Goal: Information Seeking & Learning: Compare options

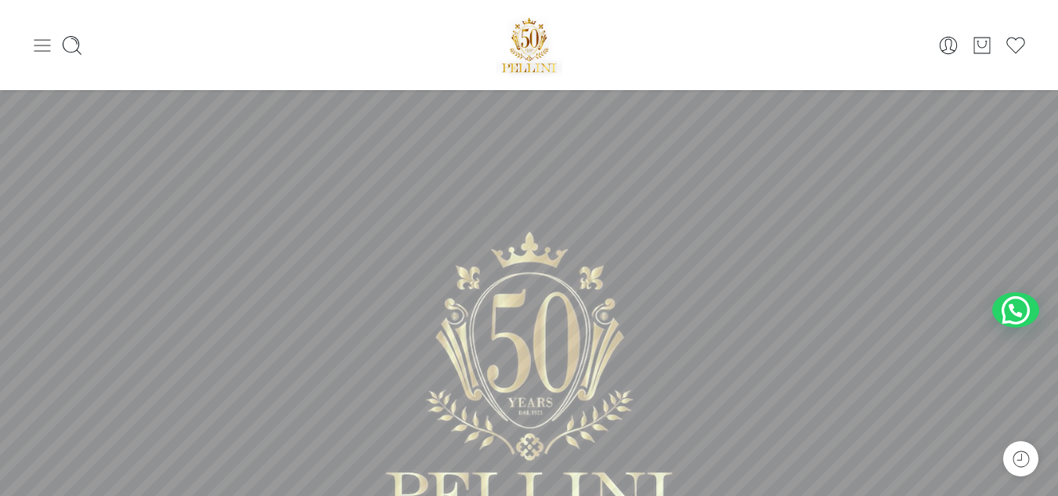
click at [43, 49] on icon at bounding box center [42, 45] width 22 height 22
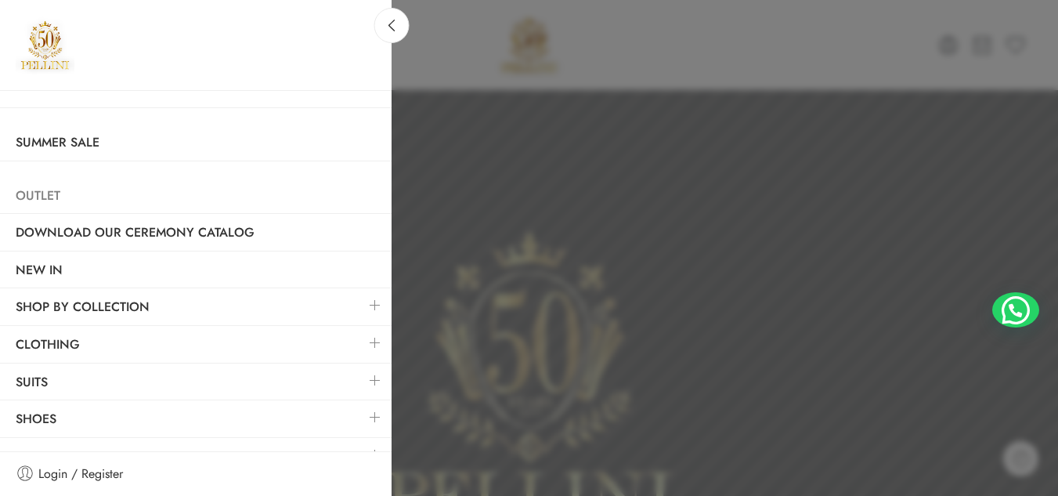
scroll to position [1, 0]
click at [43, 341] on link "Clothing" at bounding box center [195, 344] width 391 height 36
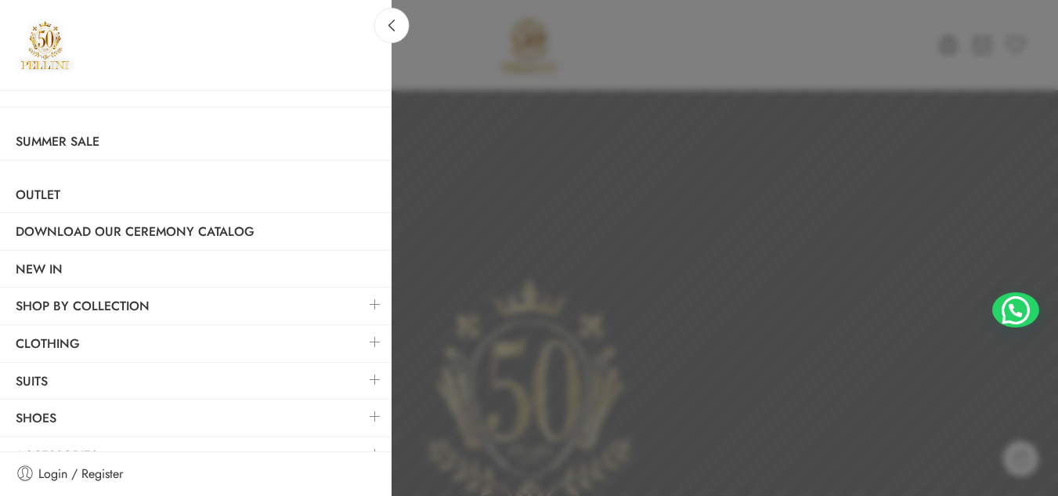
click at [359, 335] on link at bounding box center [375, 342] width 33 height 34
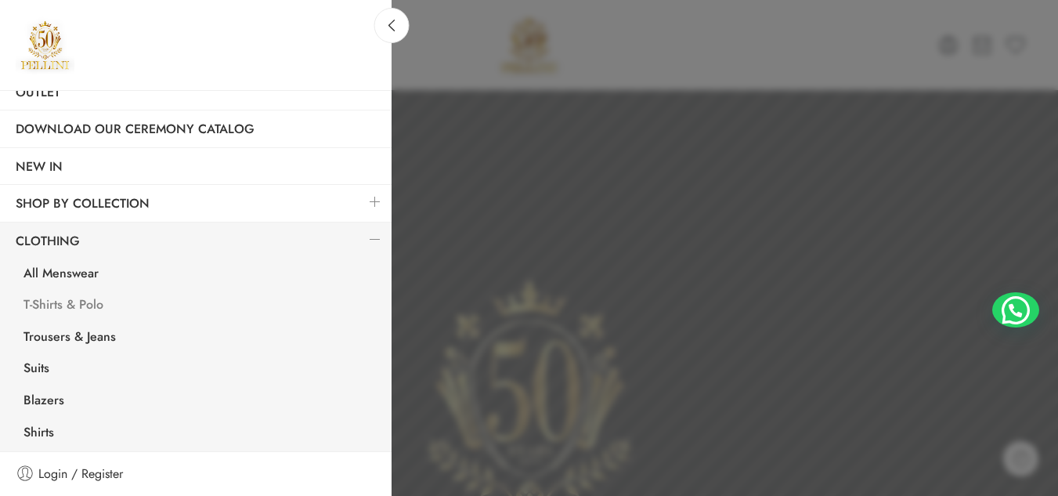
scroll to position [106, 0]
click at [103, 300] on link "T-Shirts & Polo" at bounding box center [200, 304] width 384 height 32
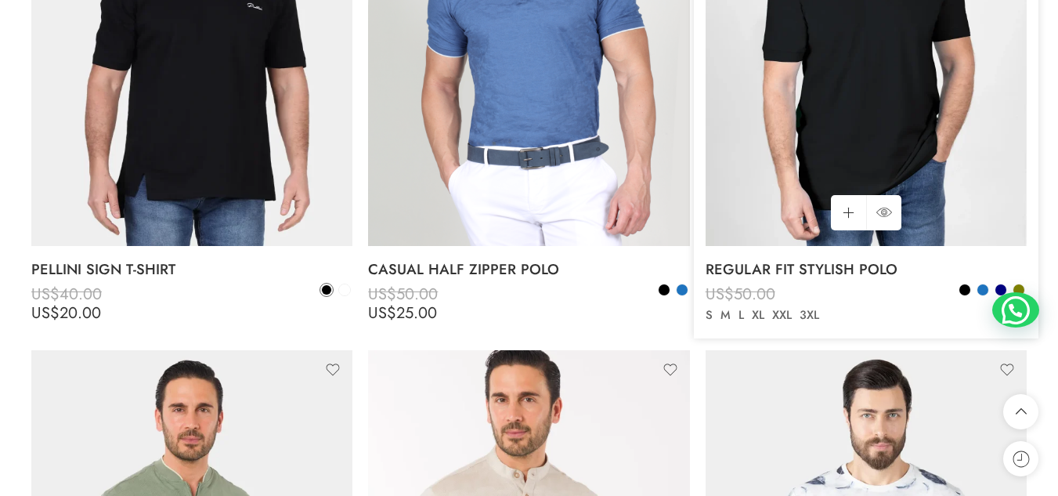
scroll to position [3711, 0]
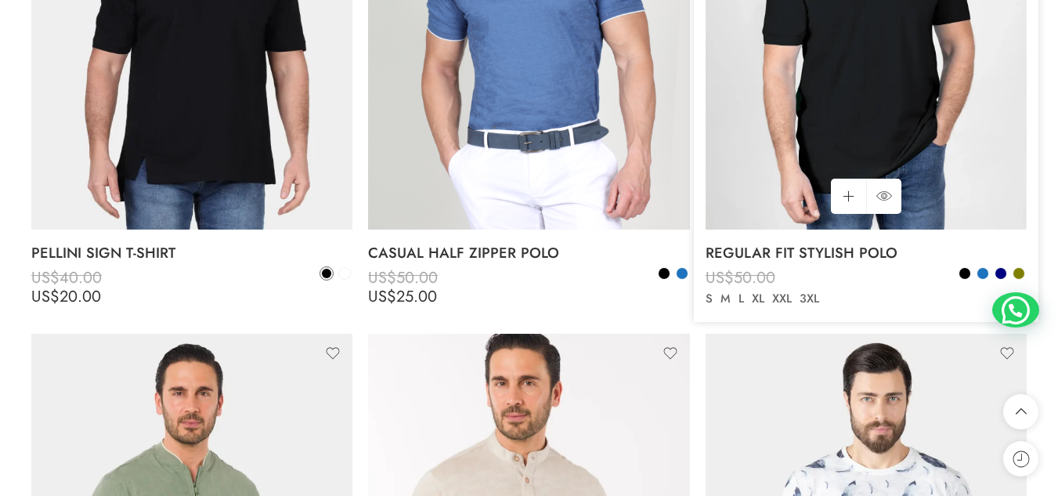
click at [845, 74] on img at bounding box center [865, 15] width 321 height 428
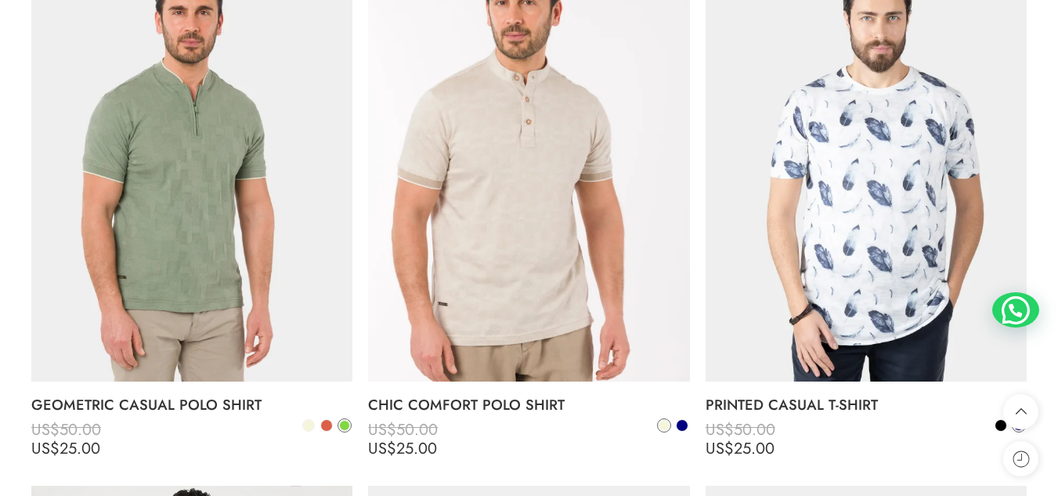
scroll to position [4093, 0]
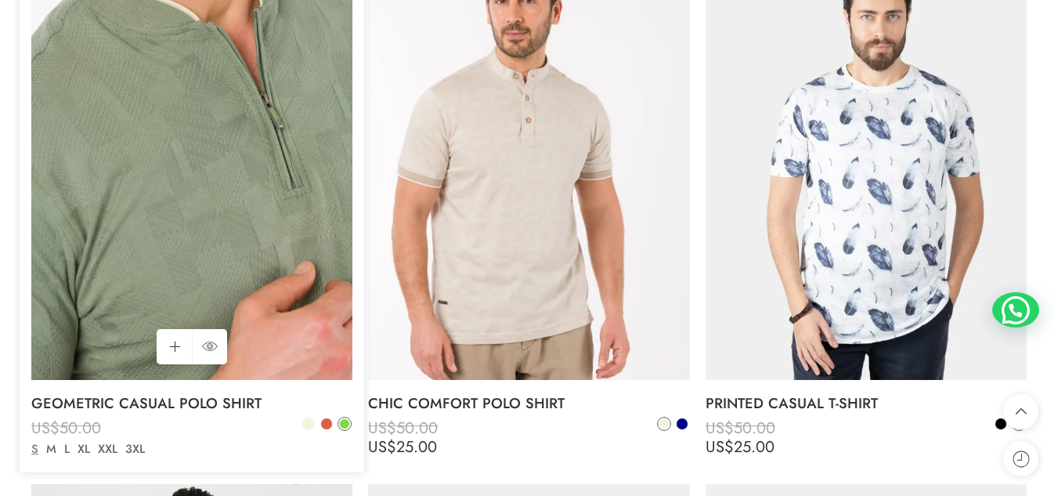
click at [222, 221] on img at bounding box center [191, 165] width 321 height 428
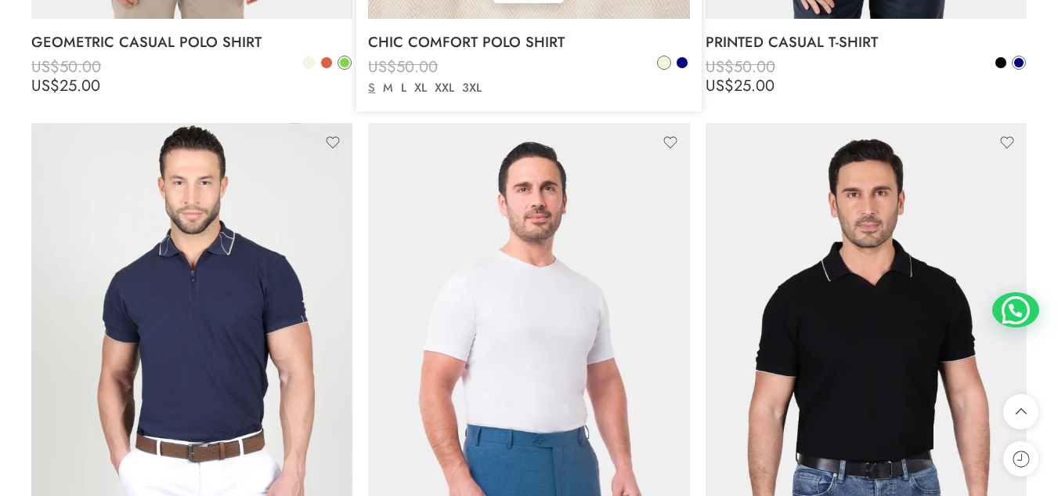
scroll to position [4455, 0]
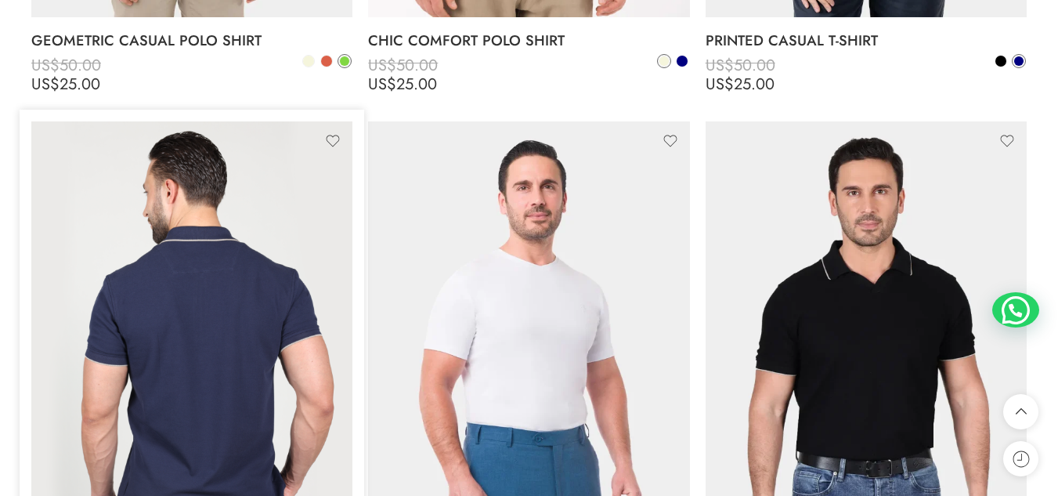
click at [181, 263] on img at bounding box center [191, 335] width 321 height 428
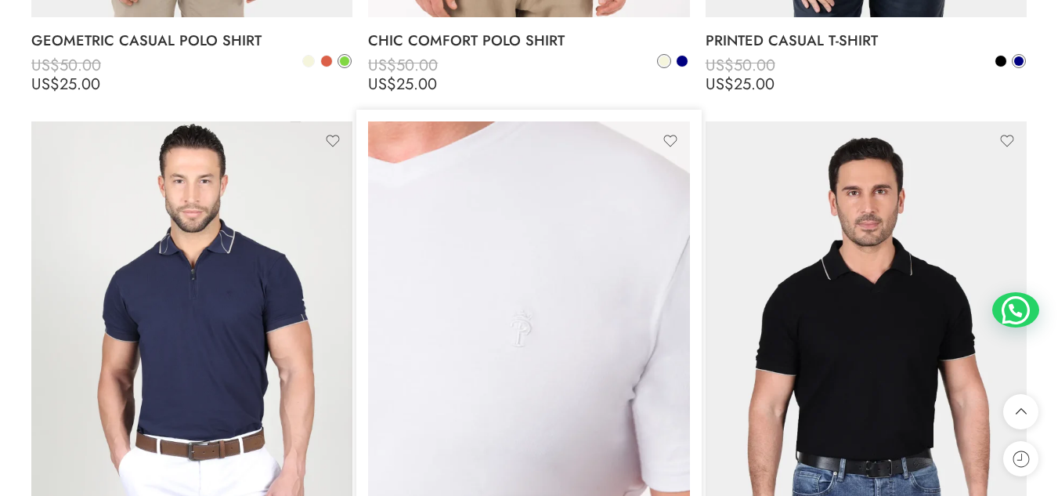
scroll to position [4689, 0]
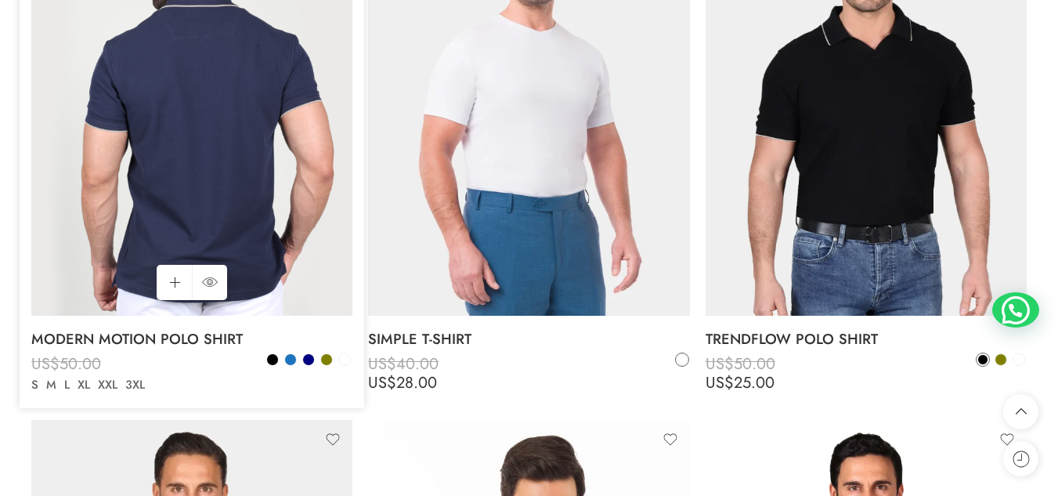
click at [145, 144] on img at bounding box center [191, 101] width 321 height 428
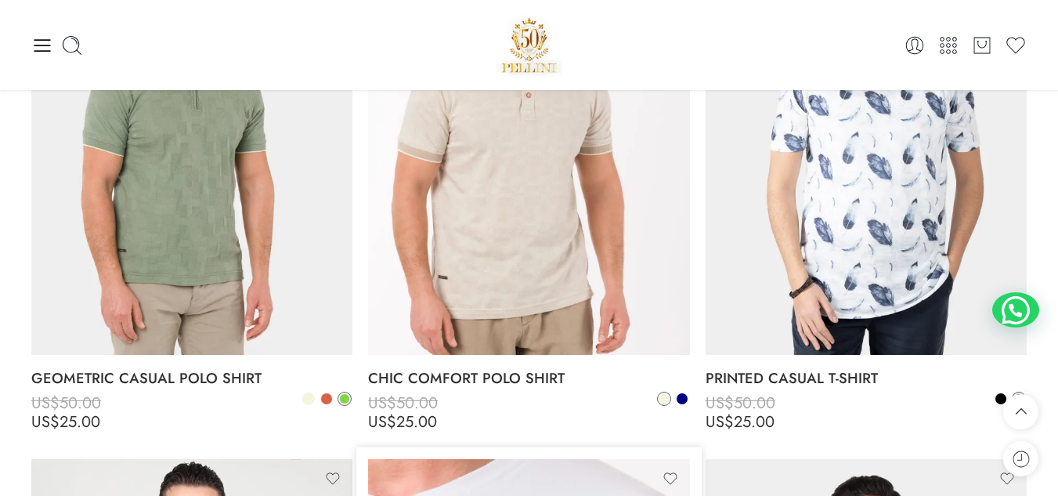
scroll to position [4117, 0]
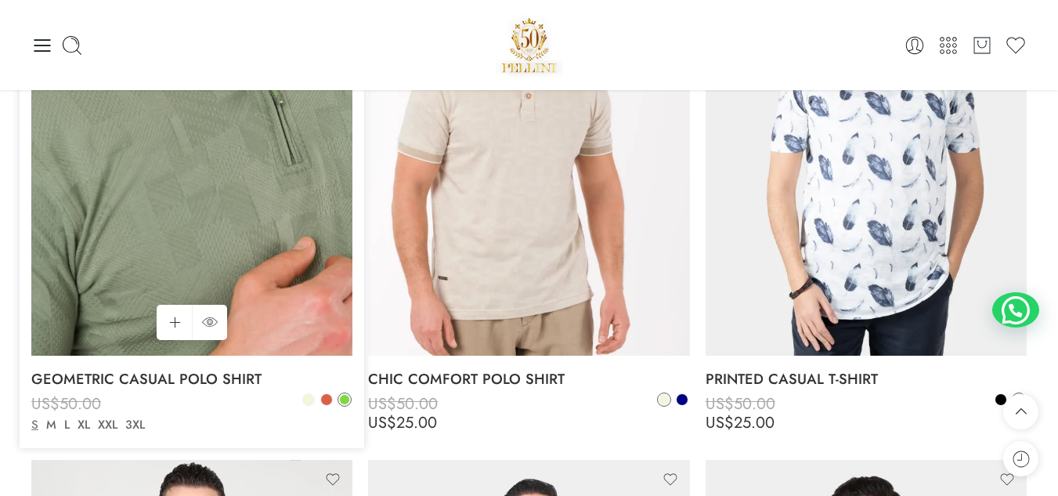
click at [171, 167] on img at bounding box center [191, 141] width 321 height 428
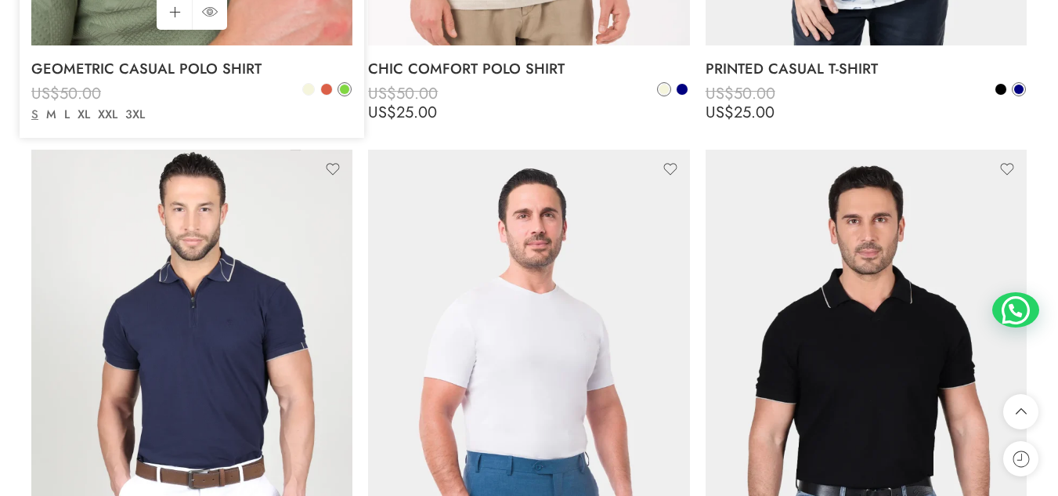
scroll to position [4428, 0]
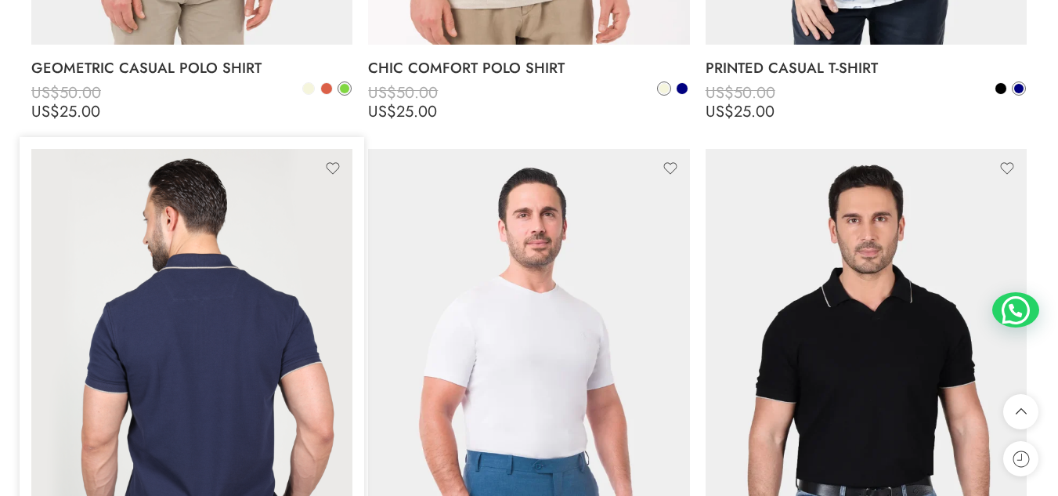
click at [183, 246] on img at bounding box center [191, 363] width 321 height 428
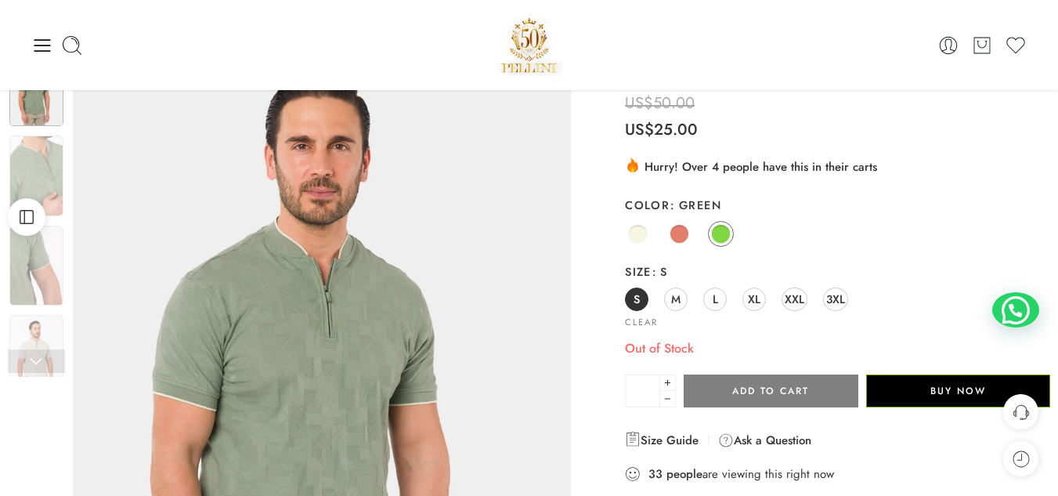
scroll to position [45, 0]
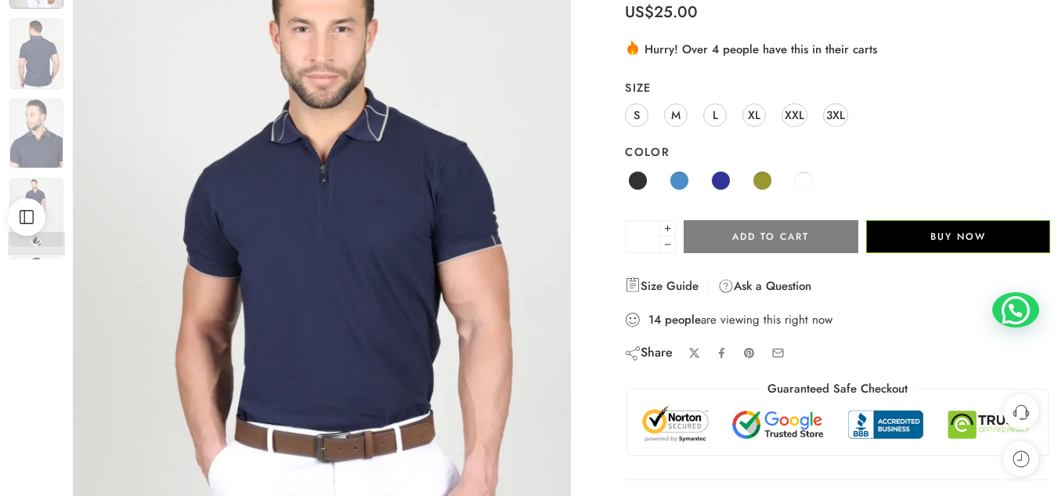
scroll to position [178, 0]
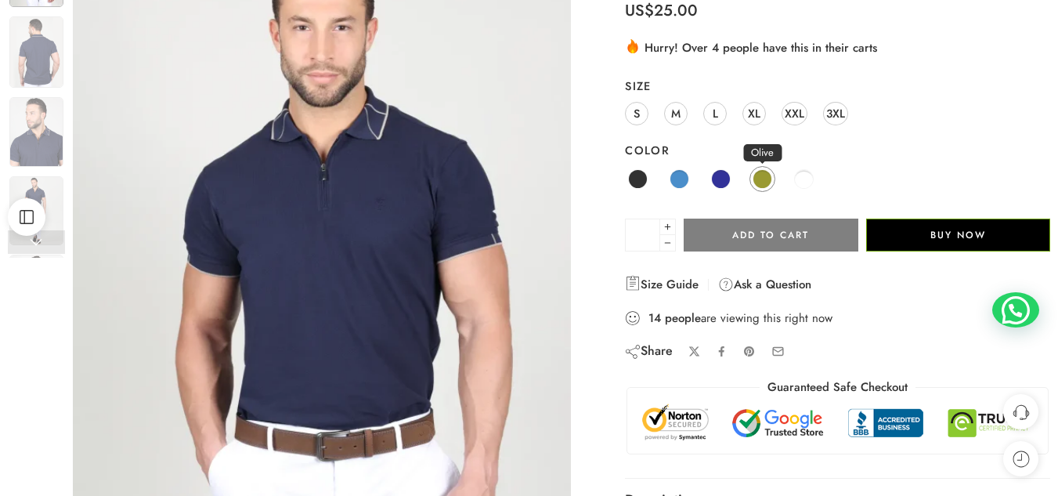
click at [763, 182] on span at bounding box center [762, 179] width 20 height 20
click at [760, 175] on span at bounding box center [762, 179] width 20 height 20
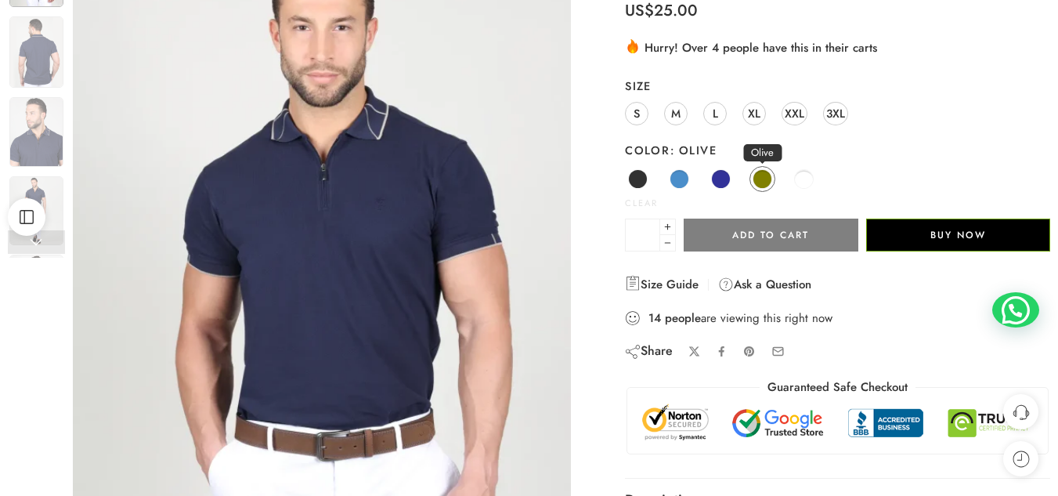
click at [760, 175] on span at bounding box center [762, 179] width 20 height 20
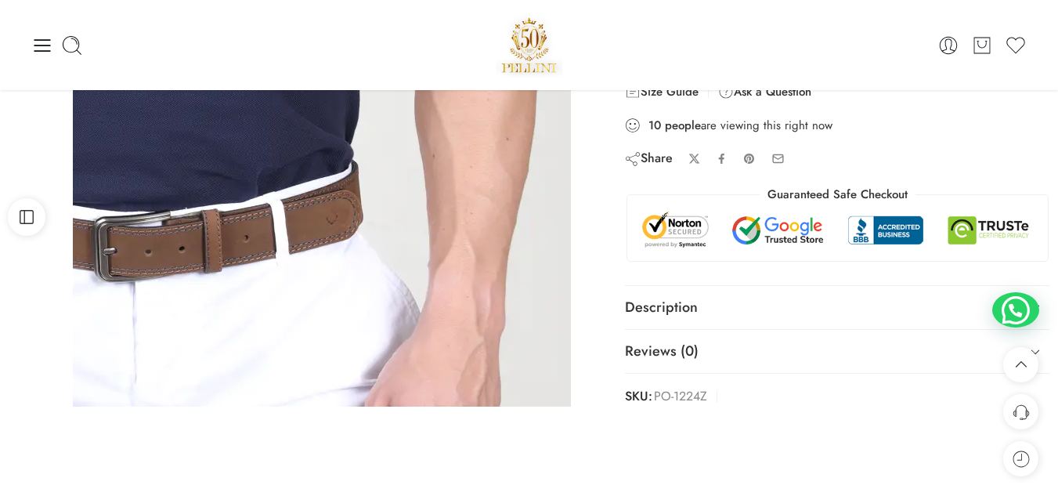
scroll to position [370, 0]
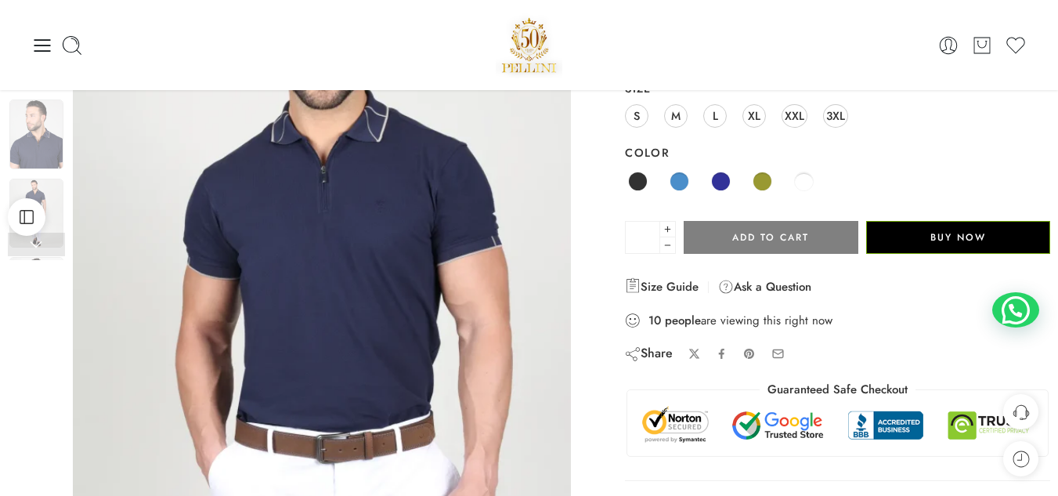
scroll to position [177, 0]
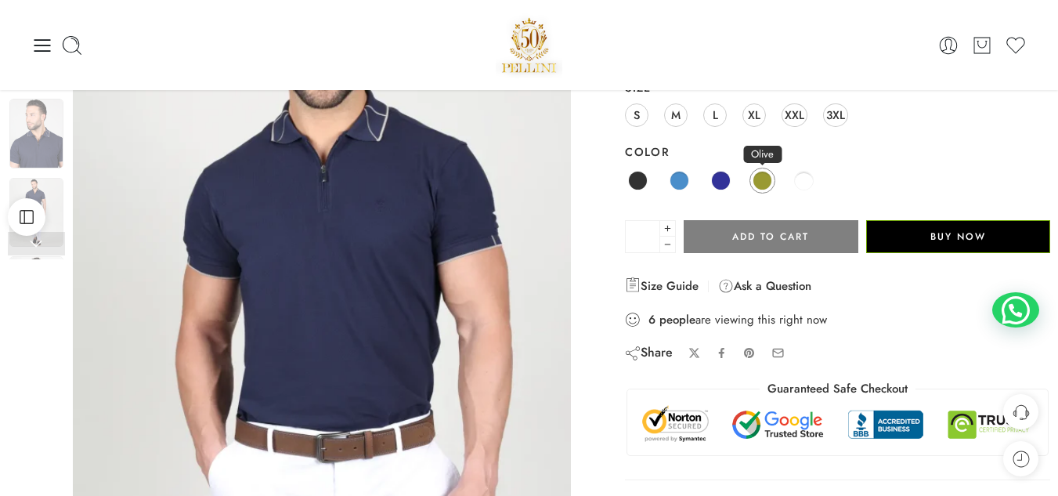
click at [757, 179] on span at bounding box center [762, 181] width 20 height 20
click at [639, 178] on span at bounding box center [638, 181] width 20 height 20
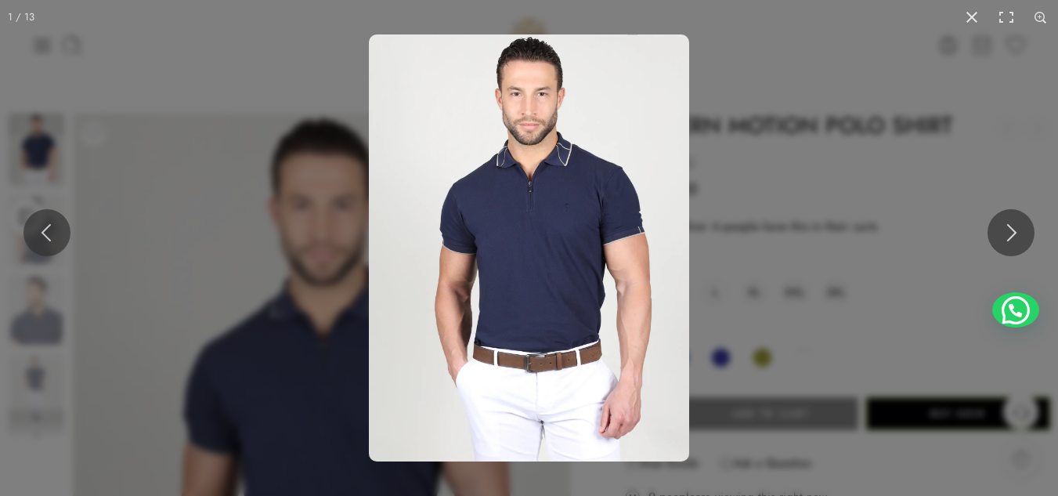
click at [413, 284] on div at bounding box center [529, 248] width 1058 height 496
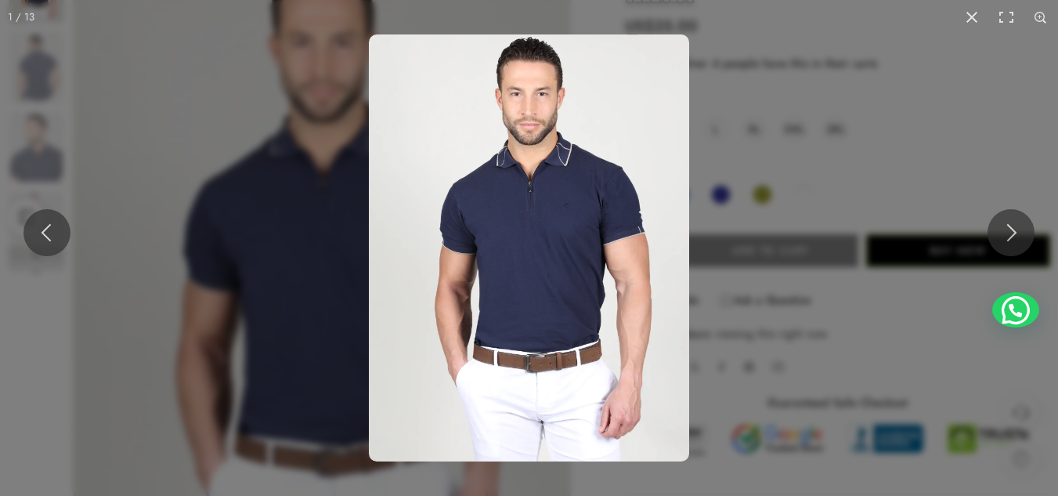
scroll to position [169, 0]
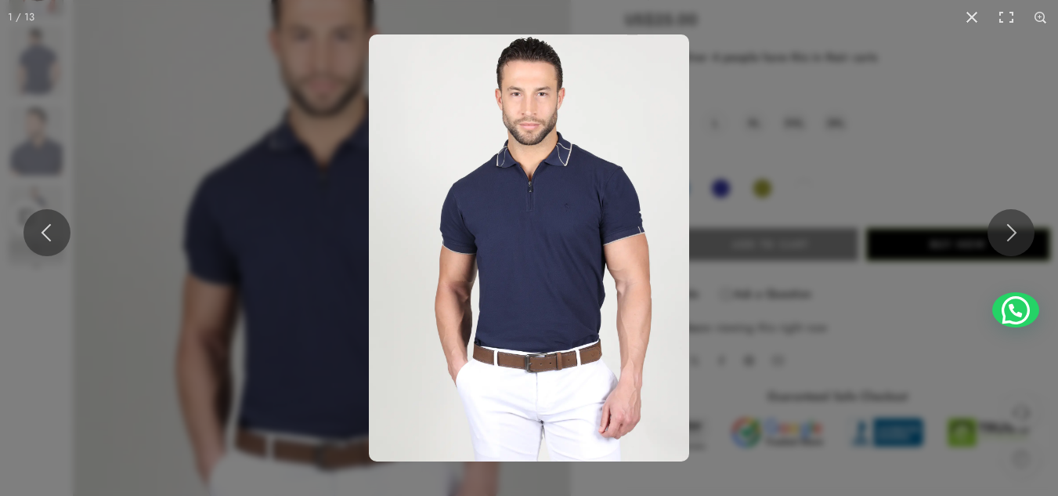
click at [978, 16] on div "1 / 13 P1.-3-1-1.png Modern-Polo-1.webp" at bounding box center [529, 248] width 1058 height 496
click at [978, 16] on button at bounding box center [971, 17] width 34 height 34
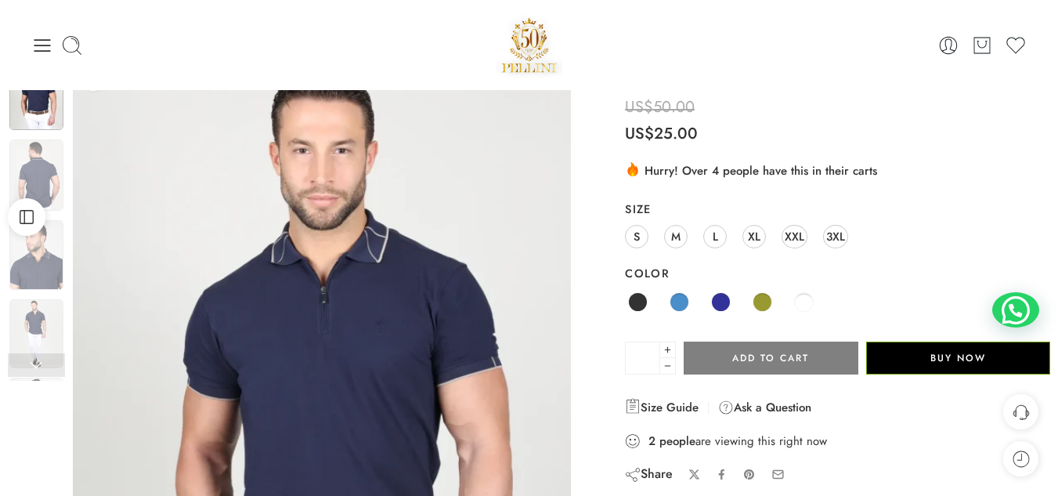
scroll to position [0, 0]
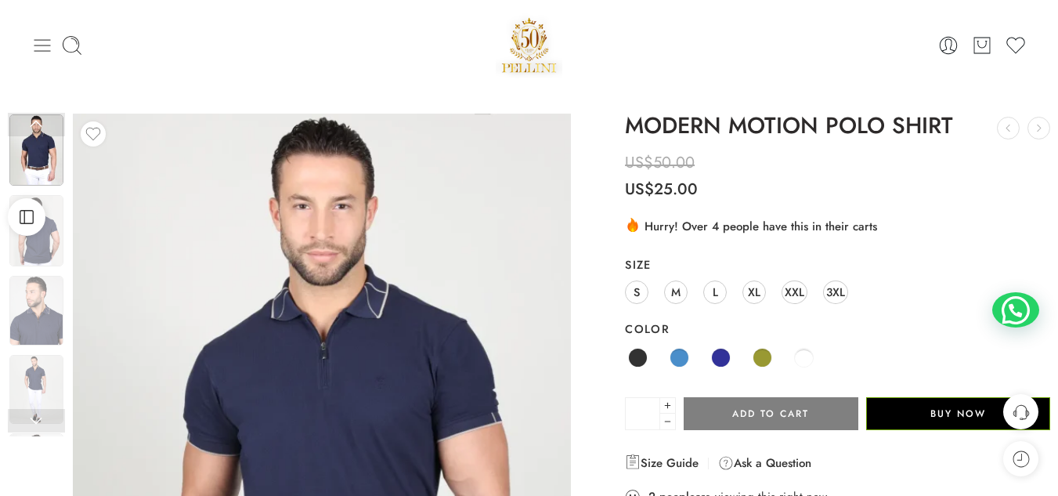
click at [39, 38] on icon at bounding box center [42, 45] width 22 height 22
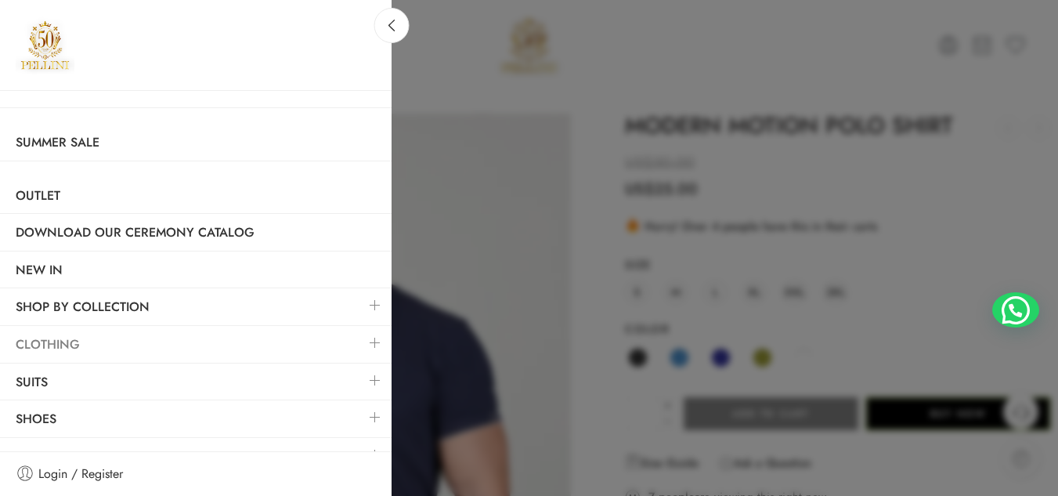
click at [111, 336] on link "Clothing" at bounding box center [195, 344] width 391 height 36
click at [363, 344] on link at bounding box center [375, 343] width 33 height 34
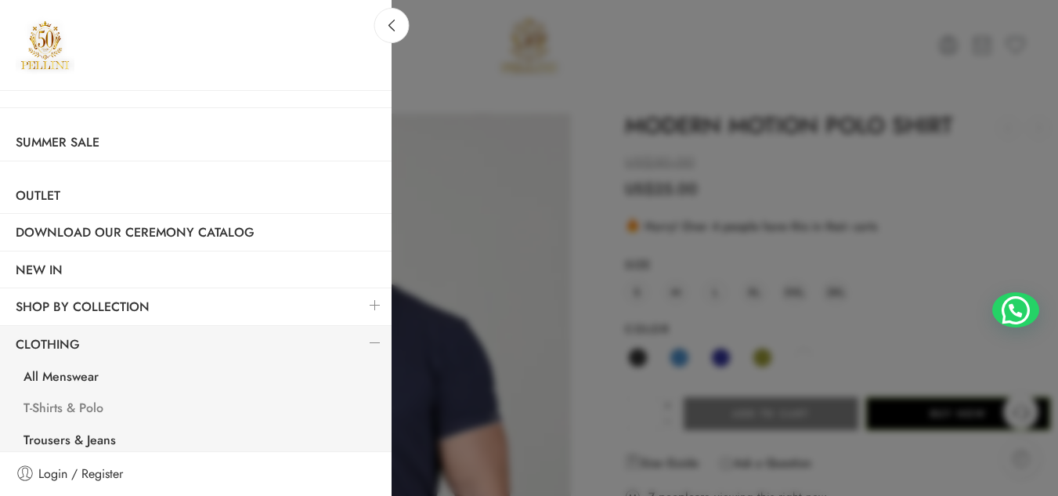
click at [95, 412] on link "T-Shirts & Polo" at bounding box center [200, 410] width 384 height 32
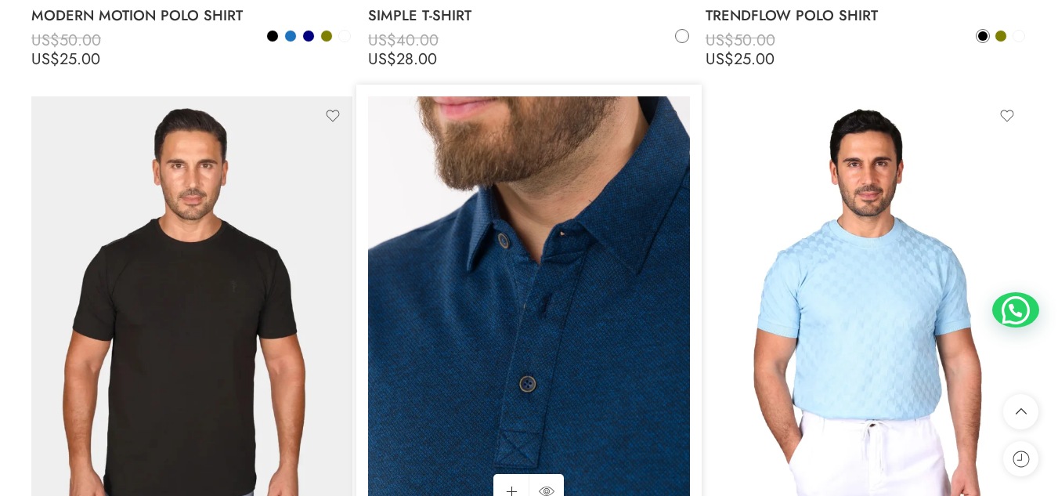
scroll to position [5013, 0]
click at [499, 255] on img at bounding box center [528, 310] width 321 height 428
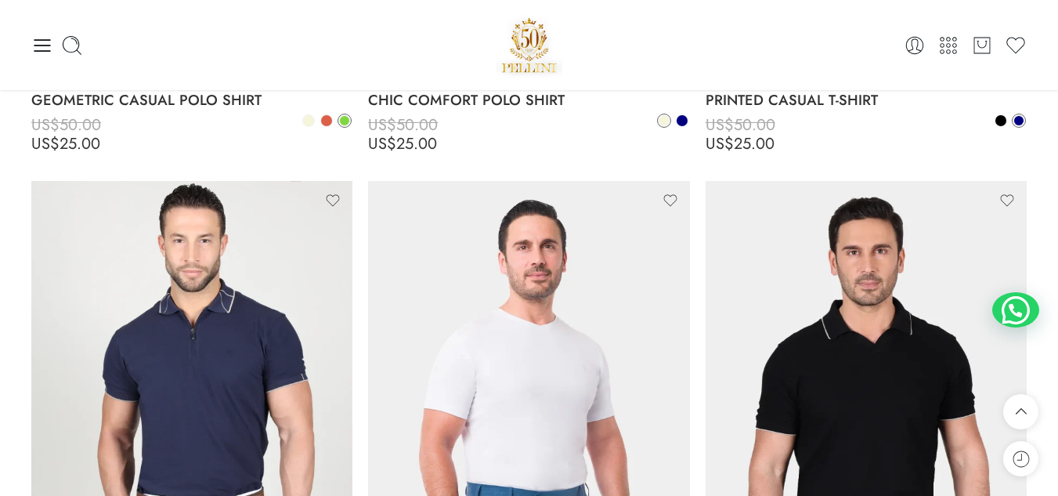
scroll to position [4395, 0]
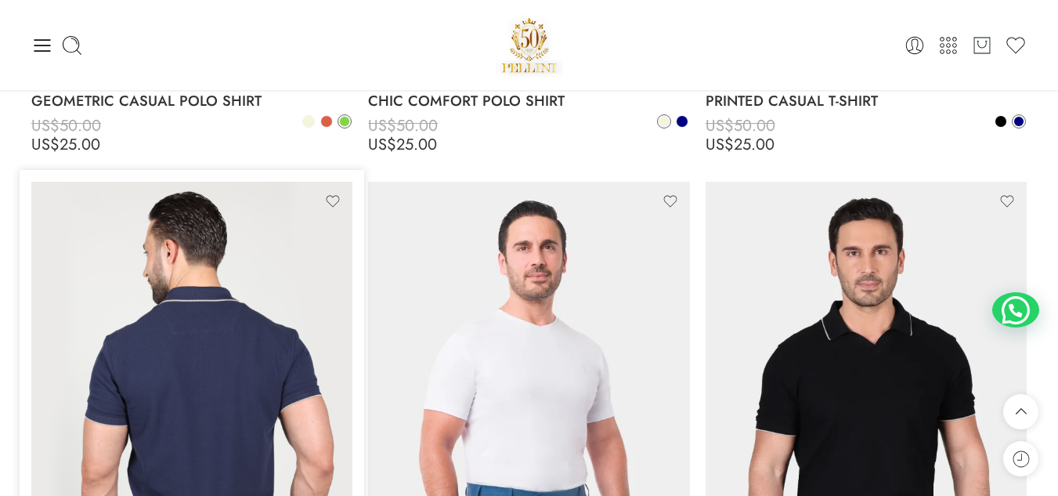
click at [193, 301] on img at bounding box center [191, 396] width 321 height 428
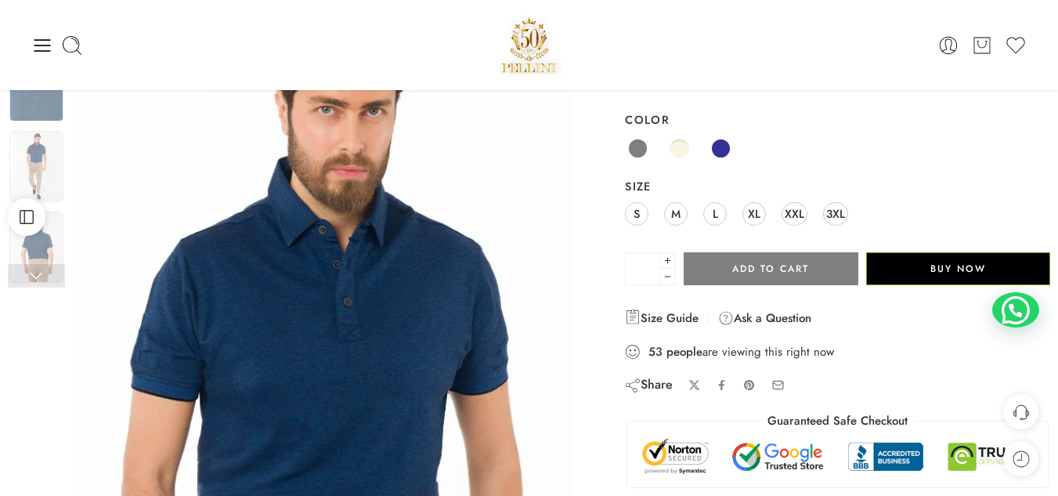
scroll to position [144, 0]
